Goal: Task Accomplishment & Management: Use online tool/utility

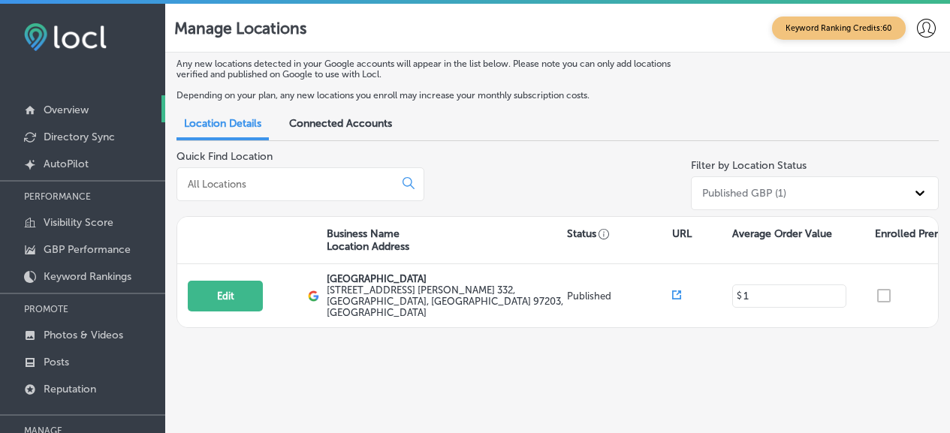
click at [97, 117] on link "Overview" at bounding box center [82, 108] width 165 height 27
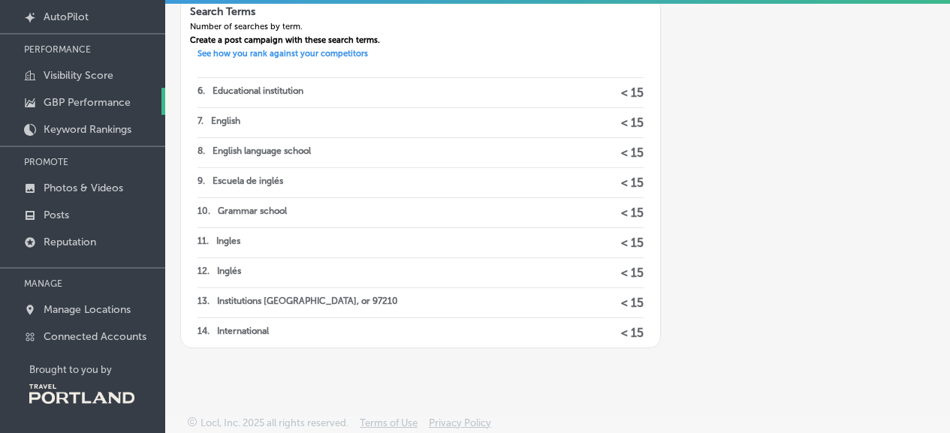
scroll to position [155, 0]
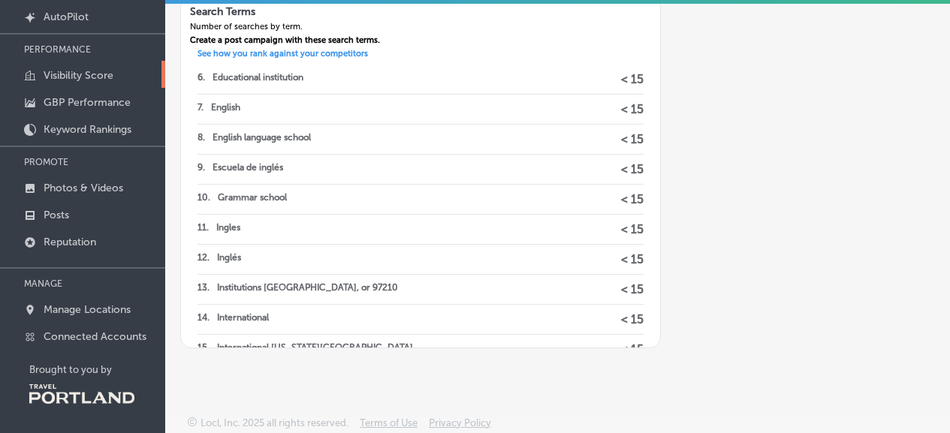
click at [78, 74] on p "Visibility Score" at bounding box center [79, 75] width 70 height 13
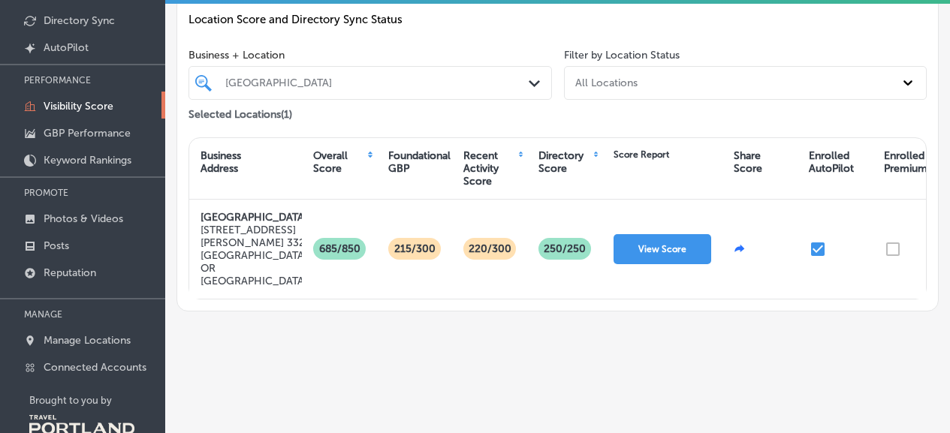
scroll to position [119, 0]
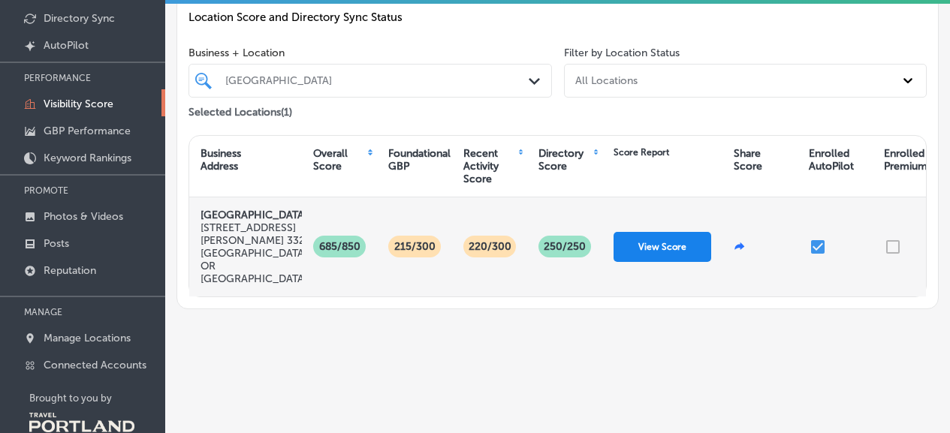
click at [657, 252] on button "View Score" at bounding box center [663, 247] width 98 height 30
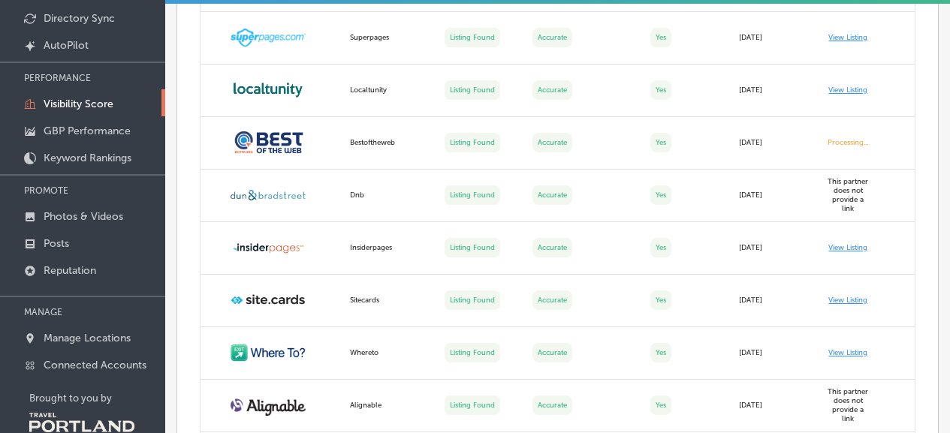
scroll to position [3505, 0]
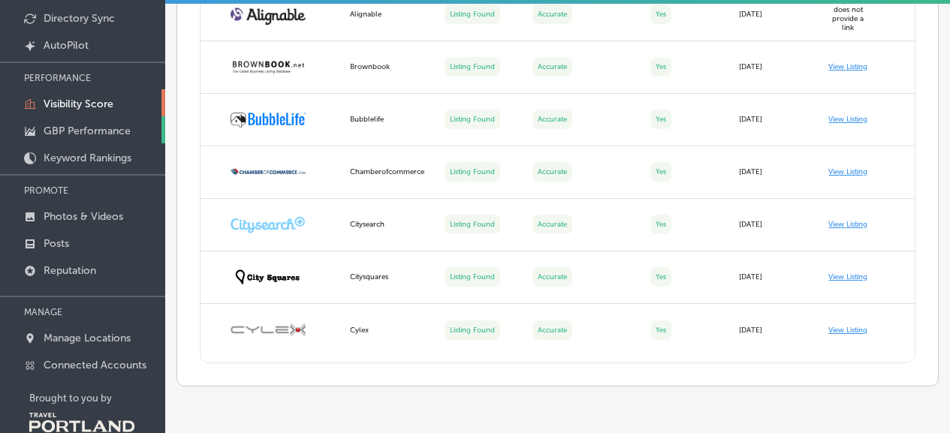
click at [56, 134] on p "GBP Performance" at bounding box center [87, 131] width 87 height 13
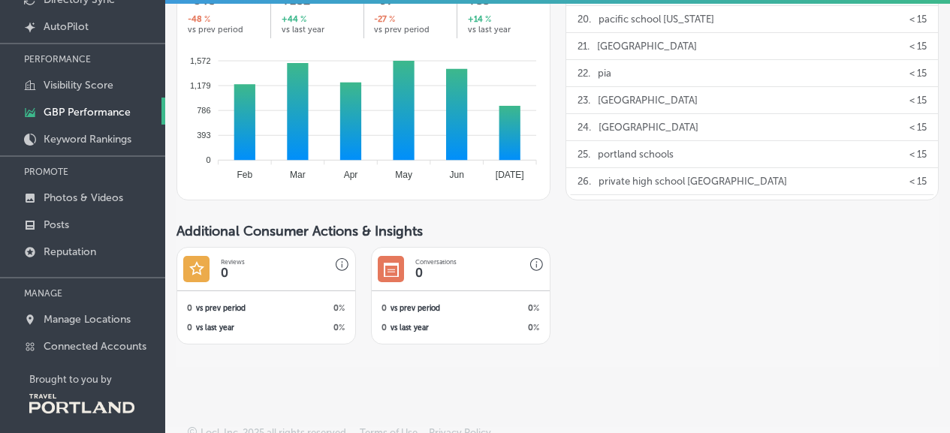
scroll to position [147, 0]
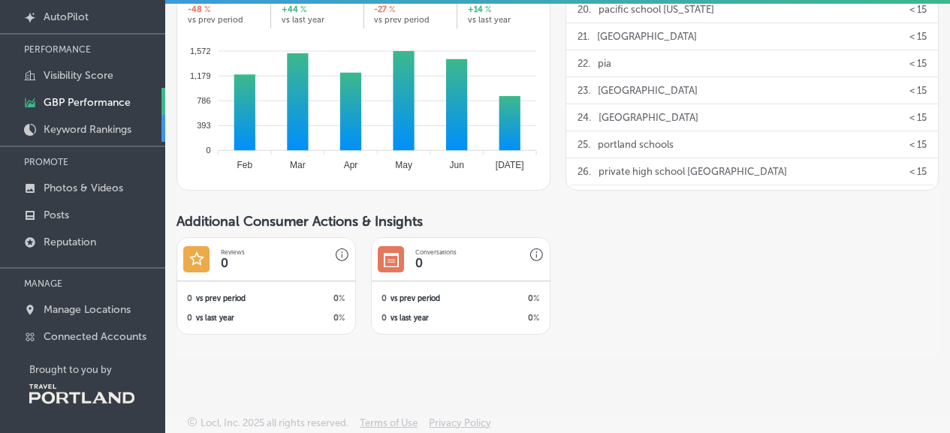
click at [83, 118] on link "Keyword Rankings" at bounding box center [82, 128] width 165 height 27
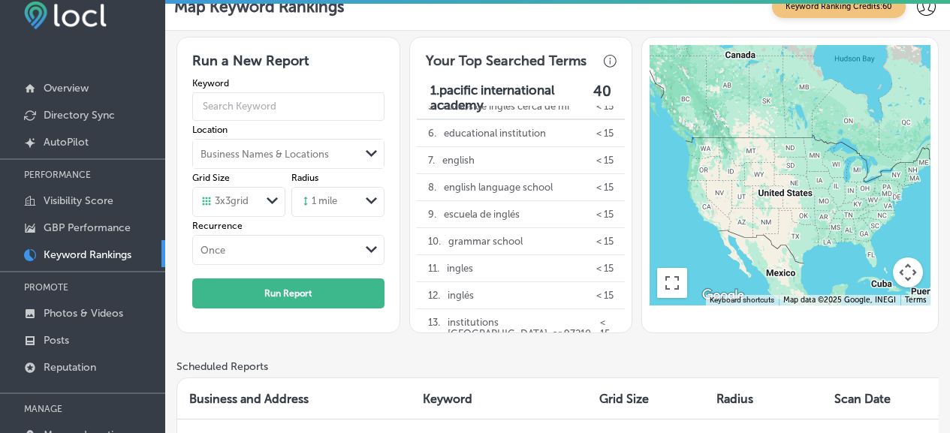
scroll to position [5, 0]
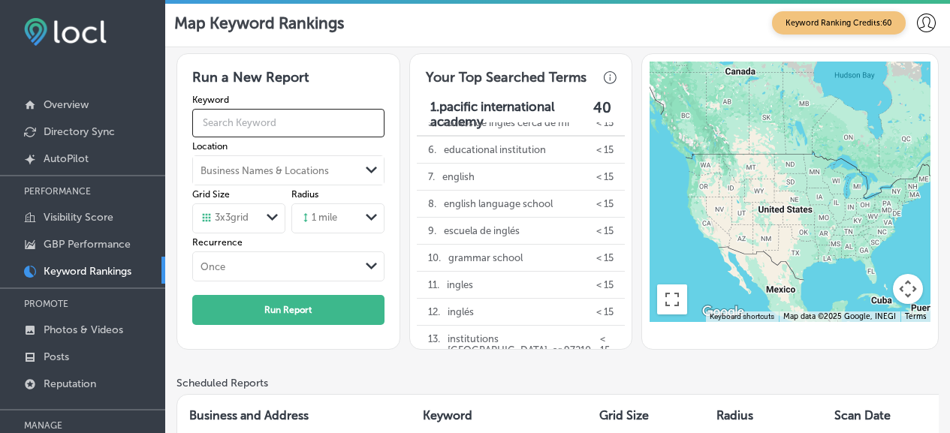
click at [296, 131] on input "text" at bounding box center [288, 123] width 192 height 38
click at [272, 125] on input "text" at bounding box center [288, 123] width 192 height 38
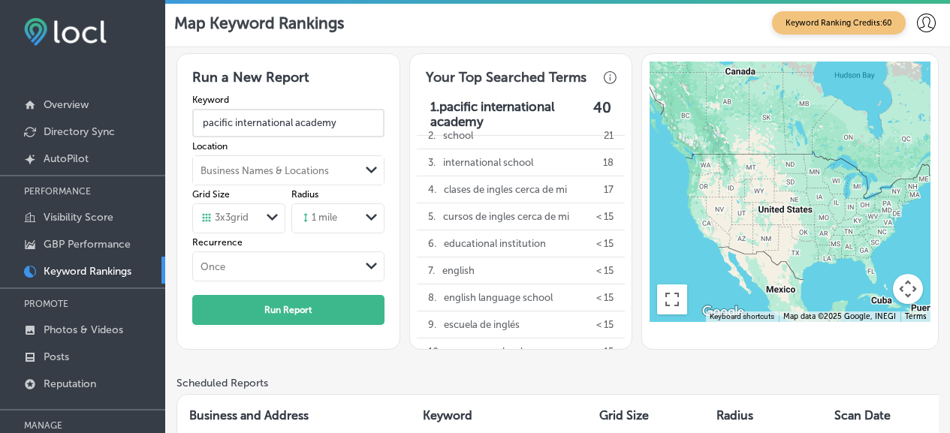
type input "pacific international academy"
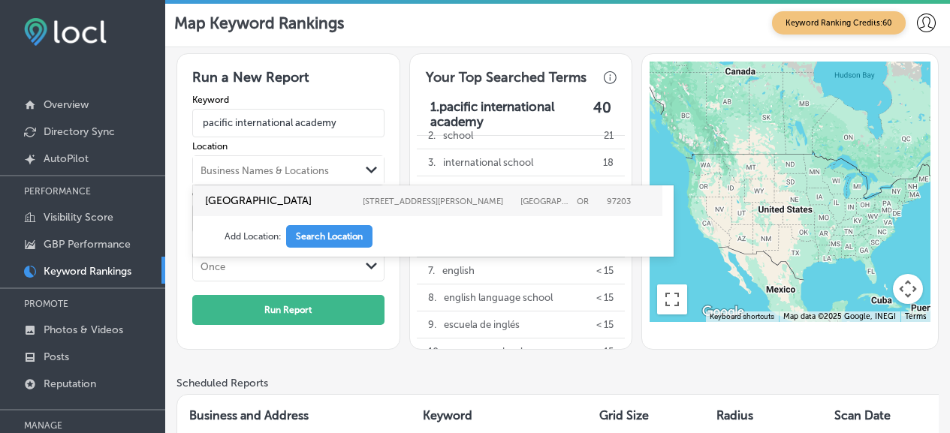
click at [306, 164] on div "Business Names & Locations" at bounding box center [276, 170] width 166 height 23
click at [390, 153] on div "Run a New Report Keyword pacific international academy Location option Pacific …" at bounding box center [289, 202] width 224 height 298
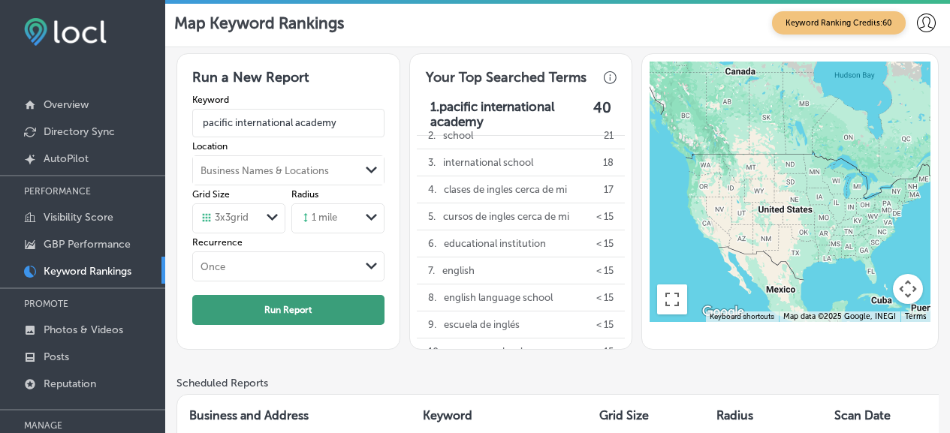
click at [306, 308] on button "Run Report" at bounding box center [288, 310] width 192 height 30
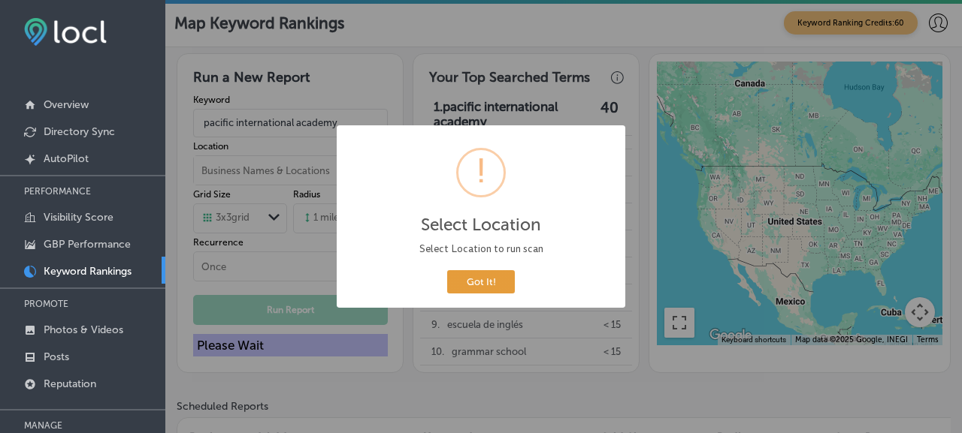
click at [495, 279] on button "Got It!" at bounding box center [481, 281] width 68 height 23
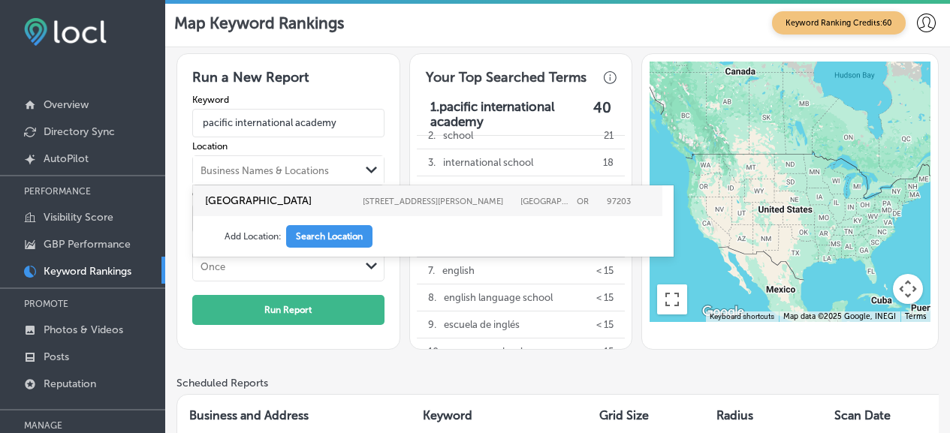
click at [320, 165] on div "Business Names & Locations" at bounding box center [265, 170] width 128 height 11
click at [318, 248] on button "Search Location" at bounding box center [329, 236] width 86 height 23
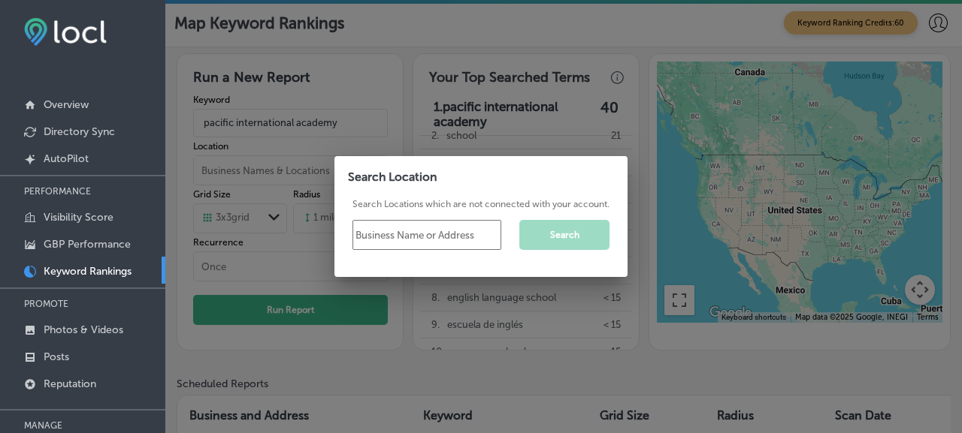
click at [383, 231] on input "text" at bounding box center [426, 235] width 149 height 30
click at [465, 109] on div at bounding box center [481, 216] width 962 height 433
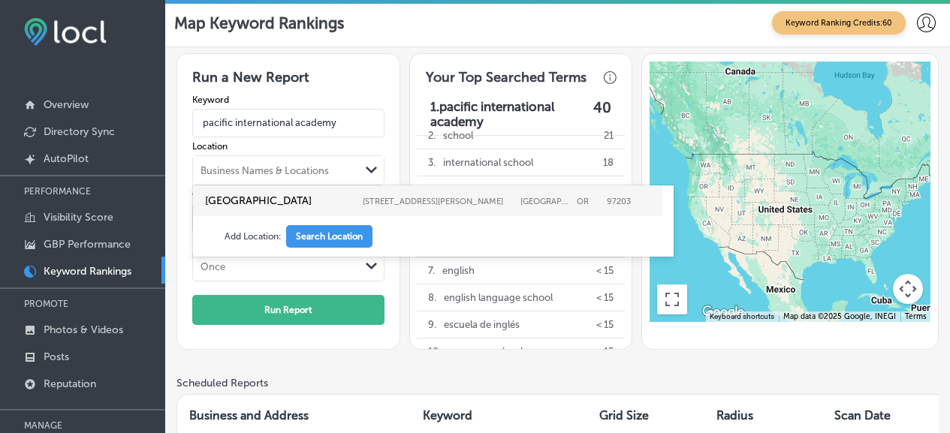
click at [375, 176] on div "Path Created with Sketch." at bounding box center [372, 171] width 12 height 12
click at [379, 201] on label "5000 N Willamette Blvd.; Franz Hall 332" at bounding box center [438, 202] width 150 height 10
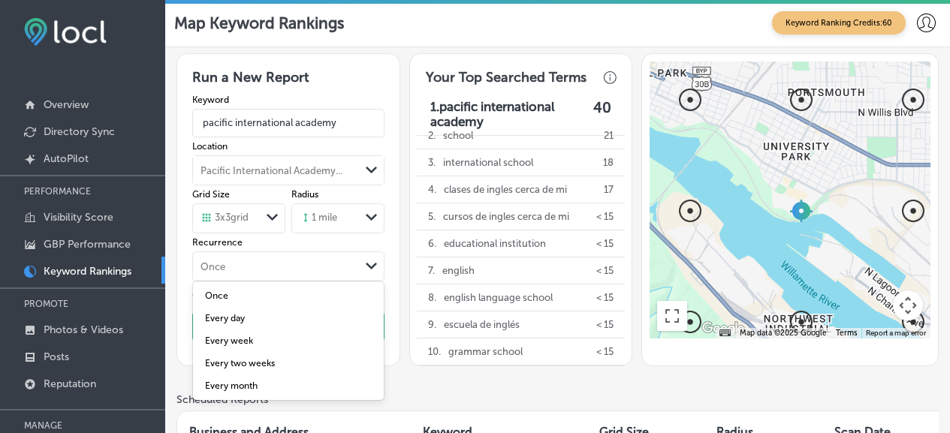
click at [343, 271] on div "Once" at bounding box center [276, 266] width 166 height 17
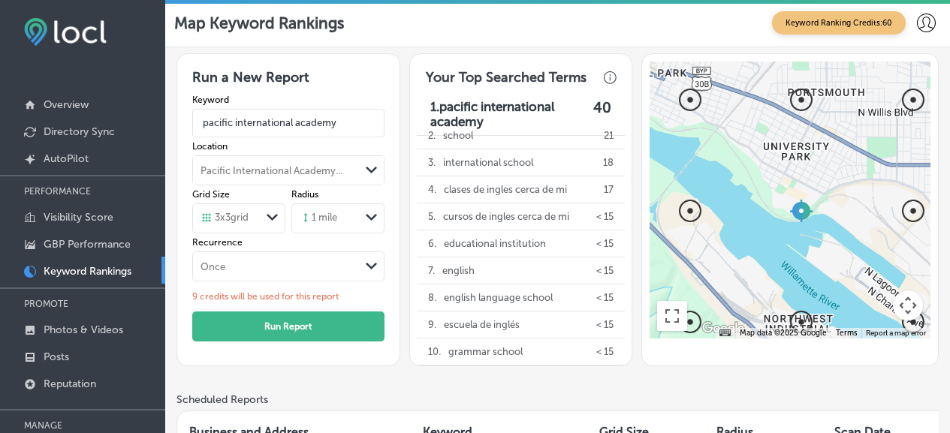
click at [385, 238] on div "Run a New Report Keyword pacific international academy Location Pacific Interna…" at bounding box center [289, 210] width 224 height 314
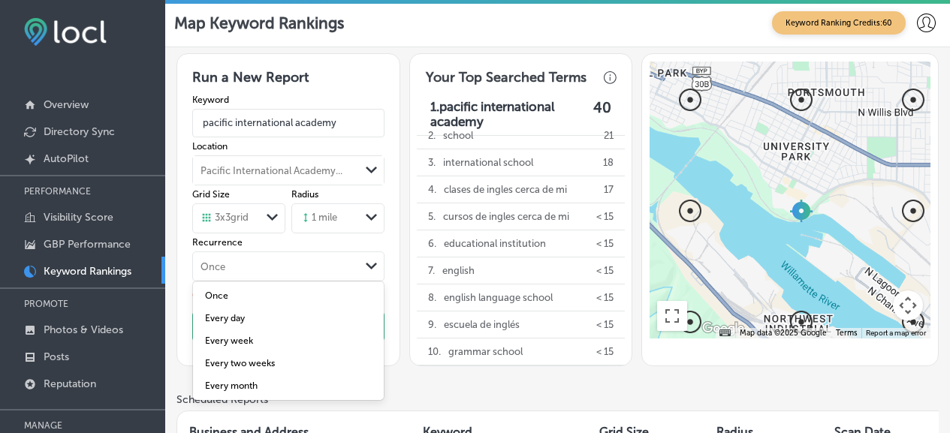
click at [363, 274] on div "Path Created with Sketch." at bounding box center [372, 267] width 24 height 24
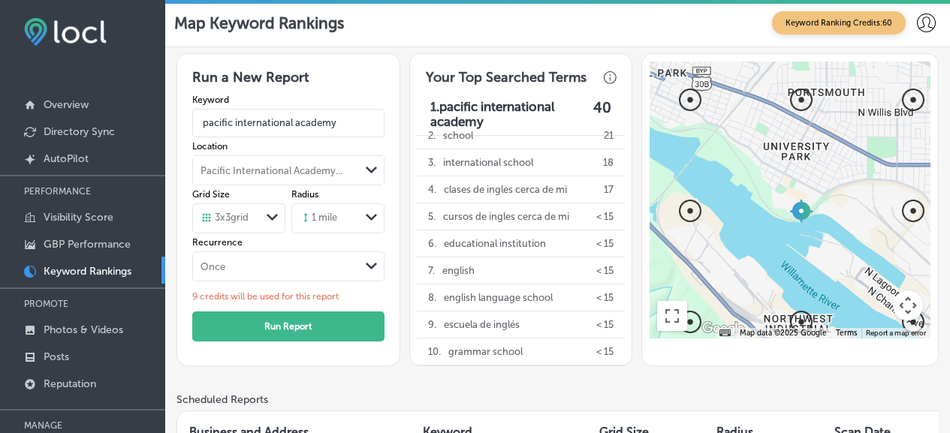
click at [389, 225] on div "Run a New Report Keyword pacific international academy Location Pacific Interna…" at bounding box center [289, 210] width 224 height 314
click at [116, 222] on link "Visibility Score" at bounding box center [82, 216] width 165 height 27
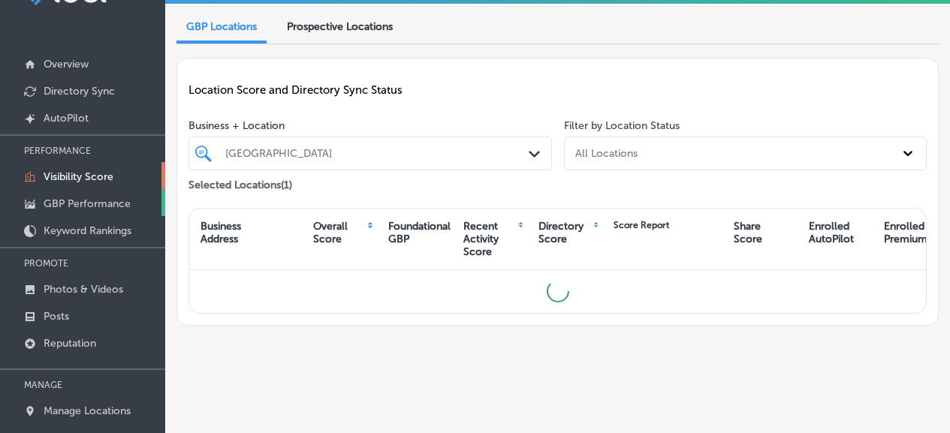
scroll to position [57, 0]
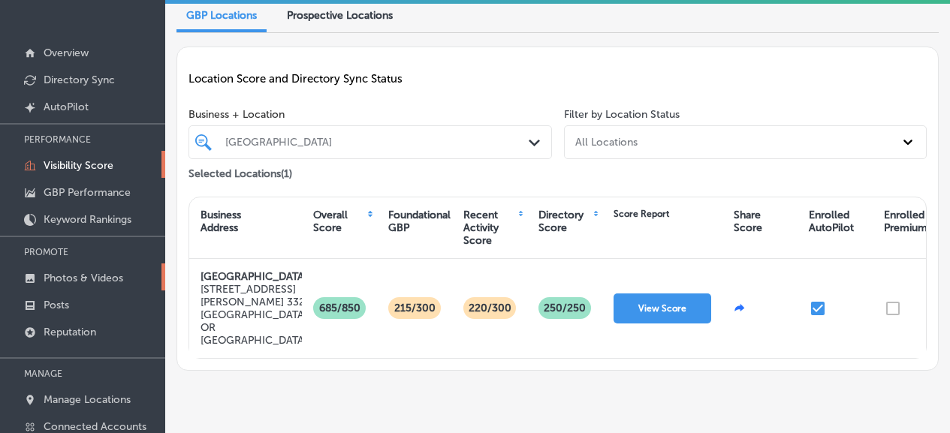
click at [96, 288] on link "Photos & Videos" at bounding box center [82, 277] width 165 height 27
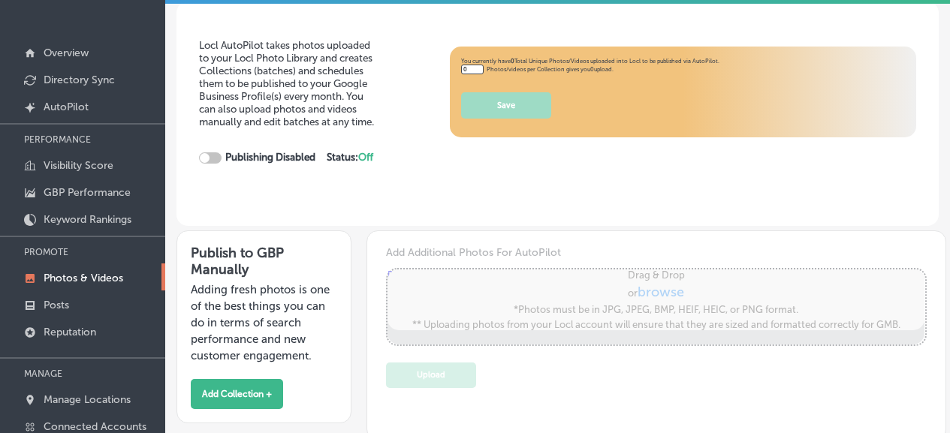
type input "5"
checkbox input "true"
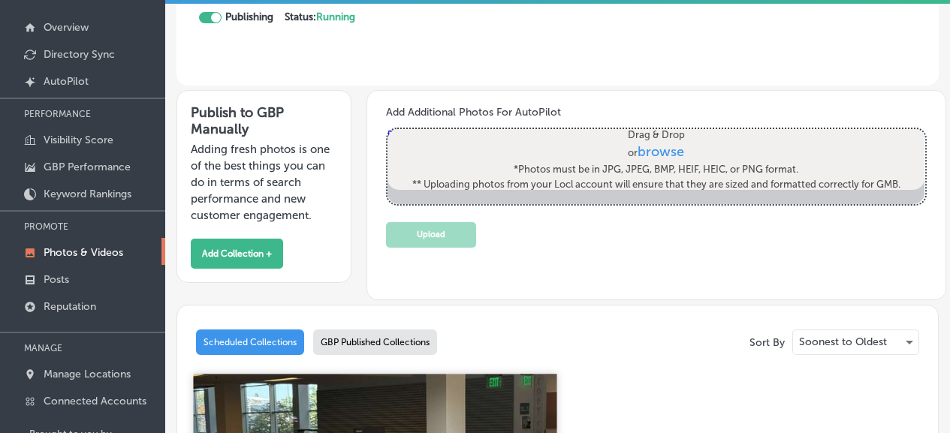
scroll to position [120, 0]
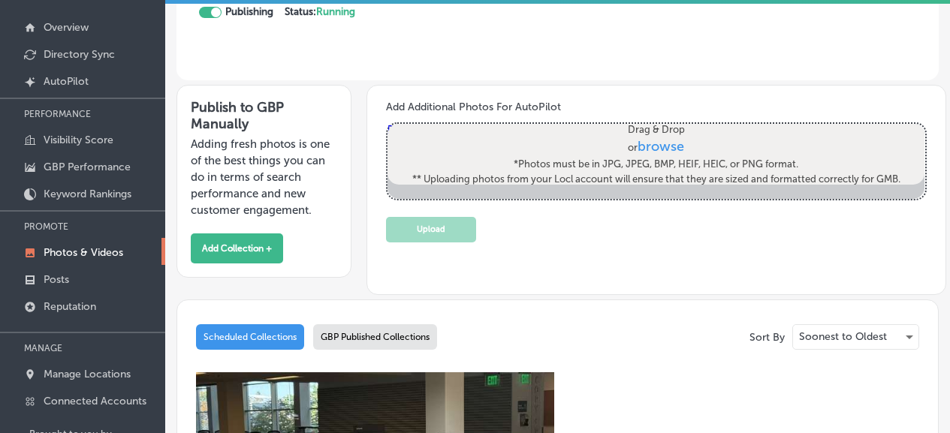
click at [343, 340] on div "GBP Published Collections" at bounding box center [375, 338] width 124 height 26
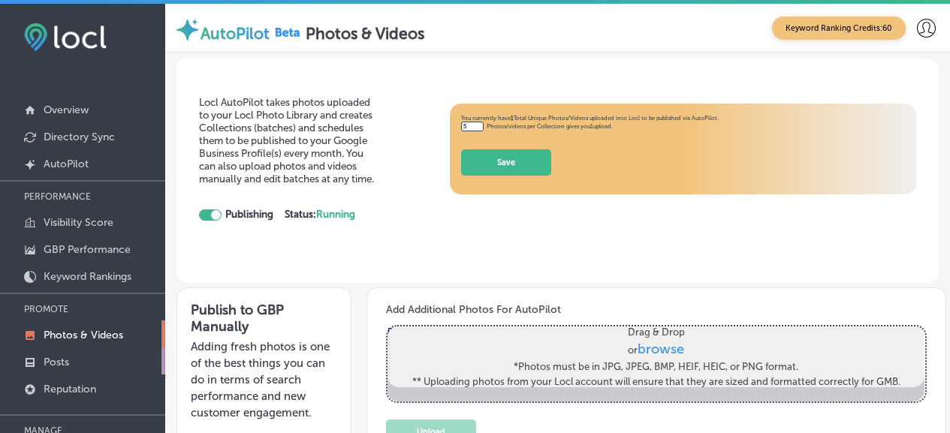
click at [95, 361] on link "Posts" at bounding box center [82, 361] width 165 height 27
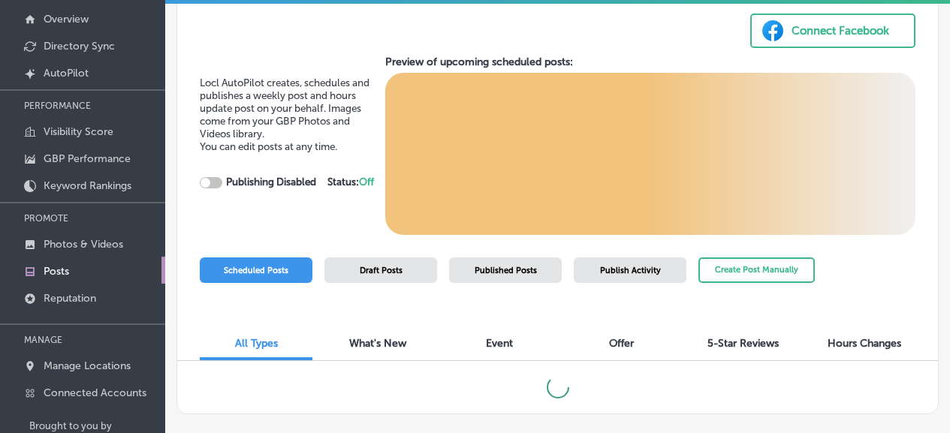
scroll to position [147, 0]
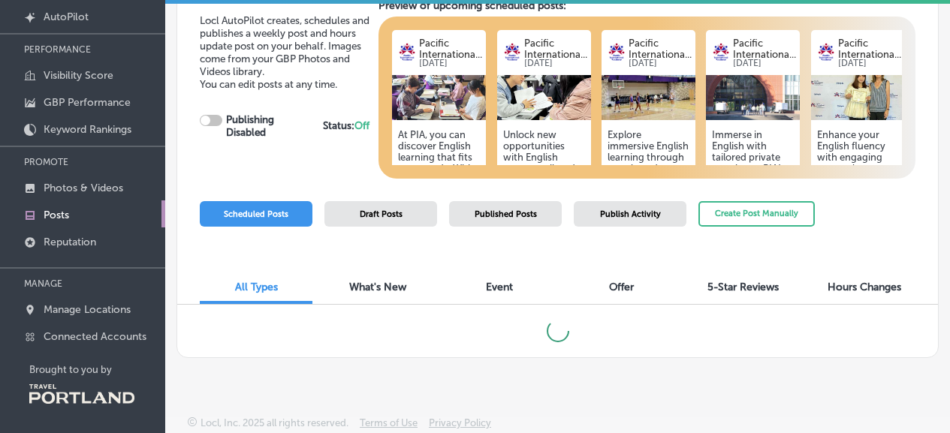
checkbox input "true"
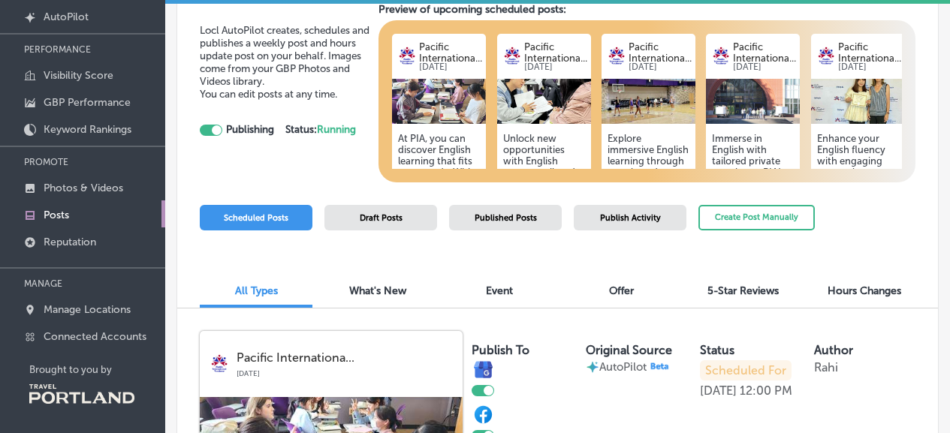
scroll to position [8, 0]
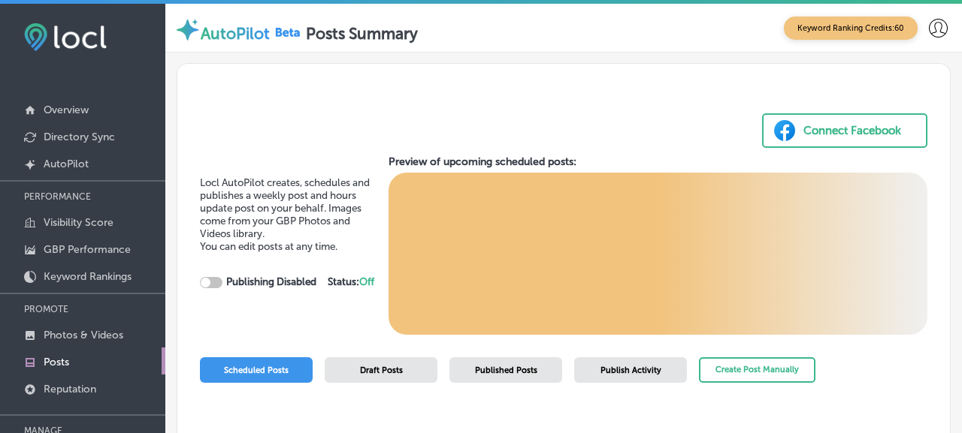
checkbox input "true"
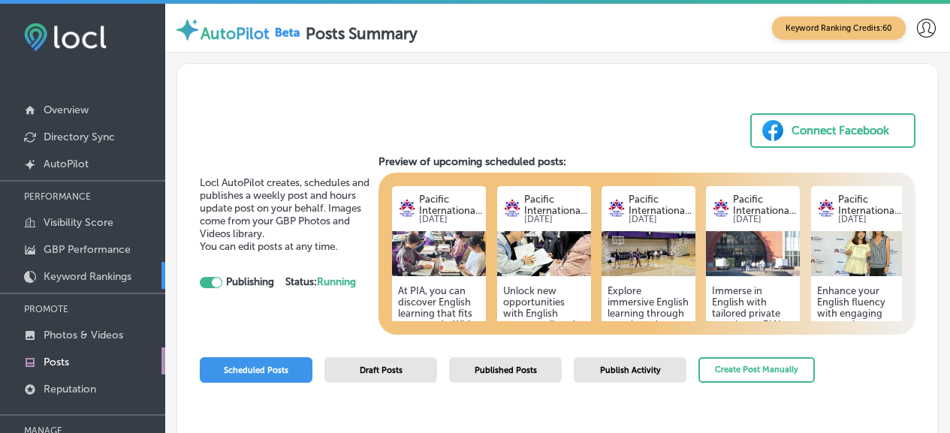
click at [63, 276] on p "Keyword Rankings" at bounding box center [88, 276] width 88 height 13
